Goal: Task Accomplishment & Management: Manage account settings

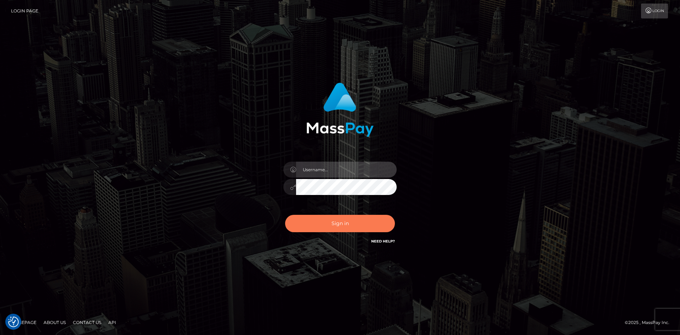
type input "tinan"
click at [338, 217] on button "Sign in" at bounding box center [340, 223] width 110 height 17
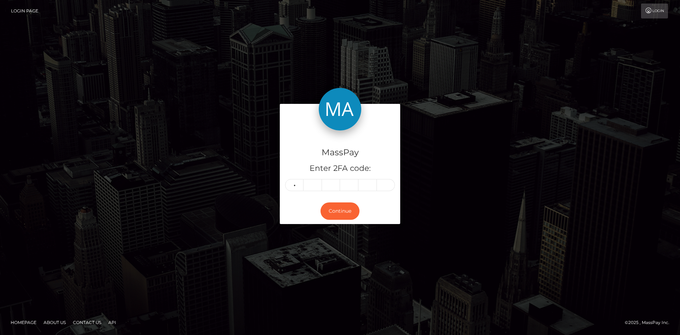
type input "8"
type input "4"
type input "0"
type input "5"
type input "3"
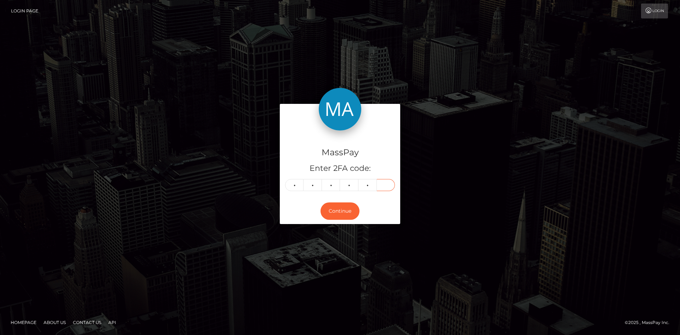
type input "8"
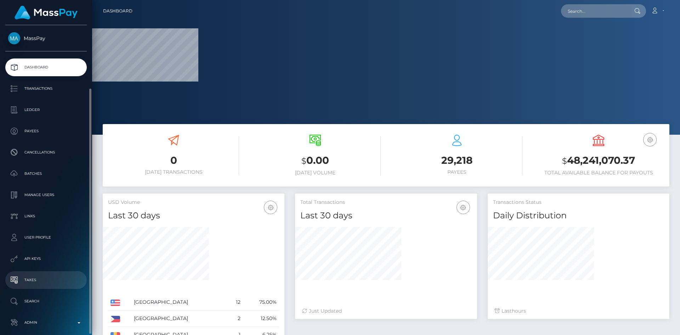
scroll to position [33, 0]
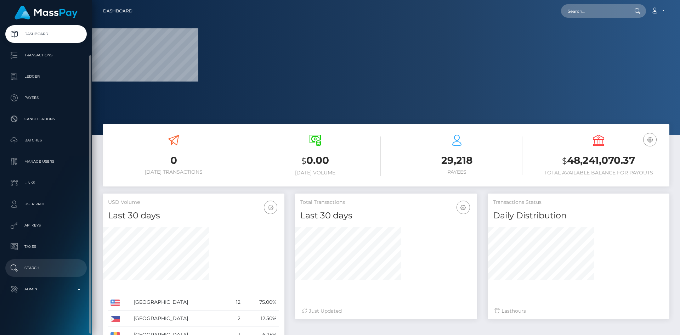
click at [46, 269] on p "Search" at bounding box center [46, 267] width 76 height 11
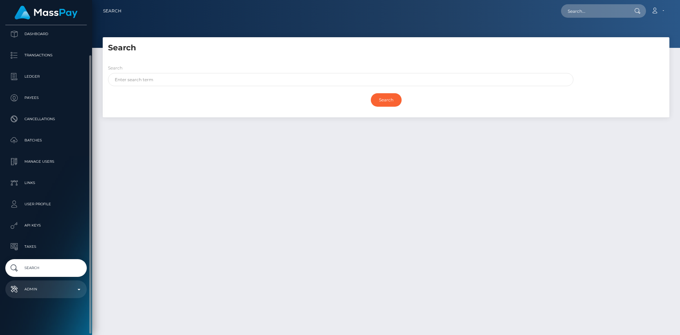
click at [39, 296] on link "Admin" at bounding box center [45, 289] width 81 height 18
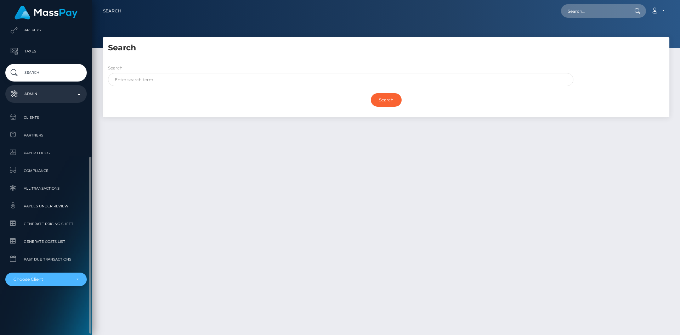
click at [47, 282] on div "Choose Client" at bounding box center [41, 279] width 57 height 6
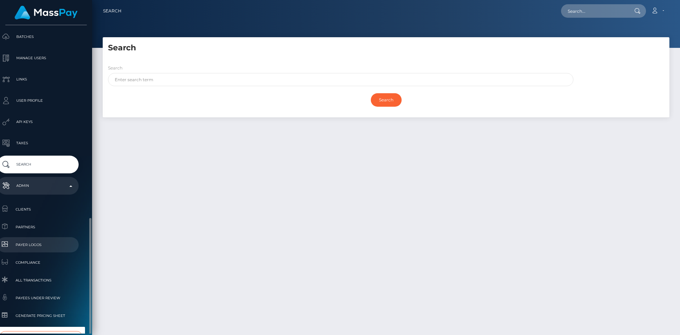
scroll to position [216, 8]
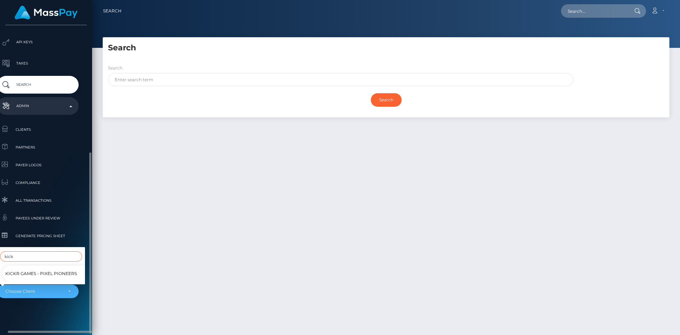
type input "kick"
click at [44, 269] on span "Kickr Games - Pixel Pioneers" at bounding box center [41, 273] width 72 height 9
select select "288"
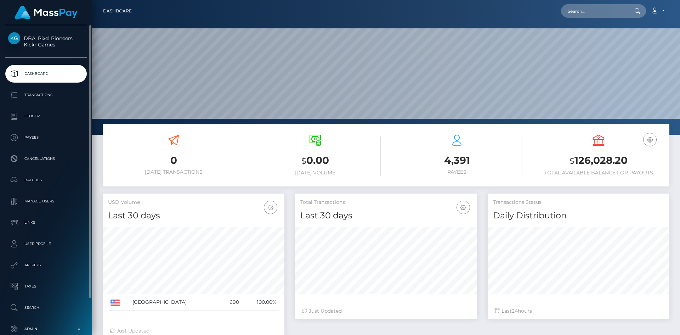
scroll to position [126, 182]
click at [32, 92] on p "Transactions" at bounding box center [46, 95] width 76 height 11
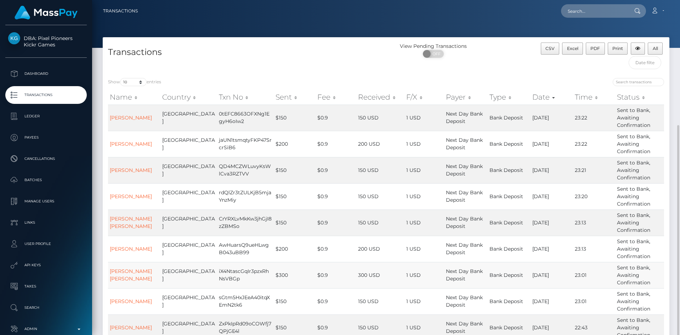
scroll to position [103, 0]
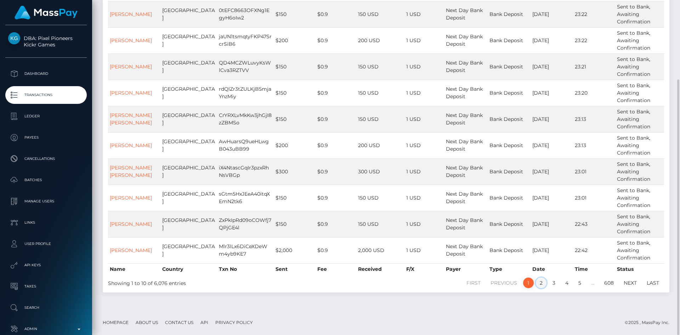
click at [539, 283] on link "2" at bounding box center [541, 282] width 11 height 11
click at [552, 284] on link "3" at bounding box center [554, 282] width 11 height 11
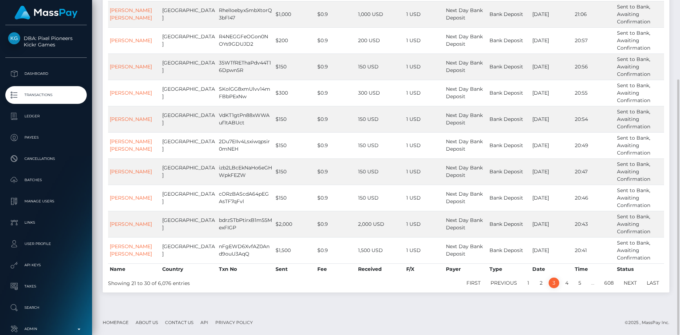
scroll to position [0, 0]
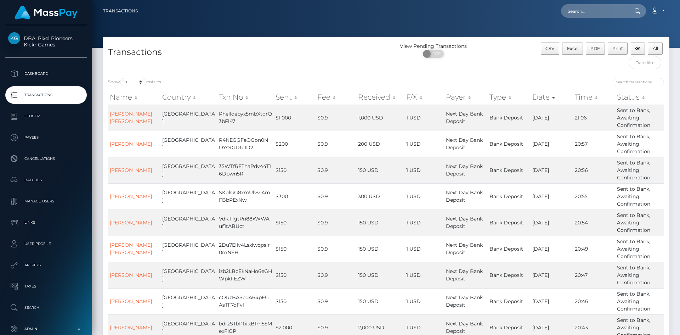
click at [176, 96] on th "Country" at bounding box center [188, 97] width 57 height 14
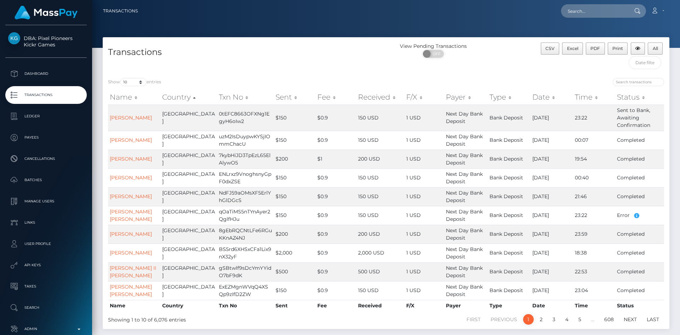
click at [176, 96] on th "Country" at bounding box center [188, 97] width 57 height 14
